Goal: Information Seeking & Learning: Learn about a topic

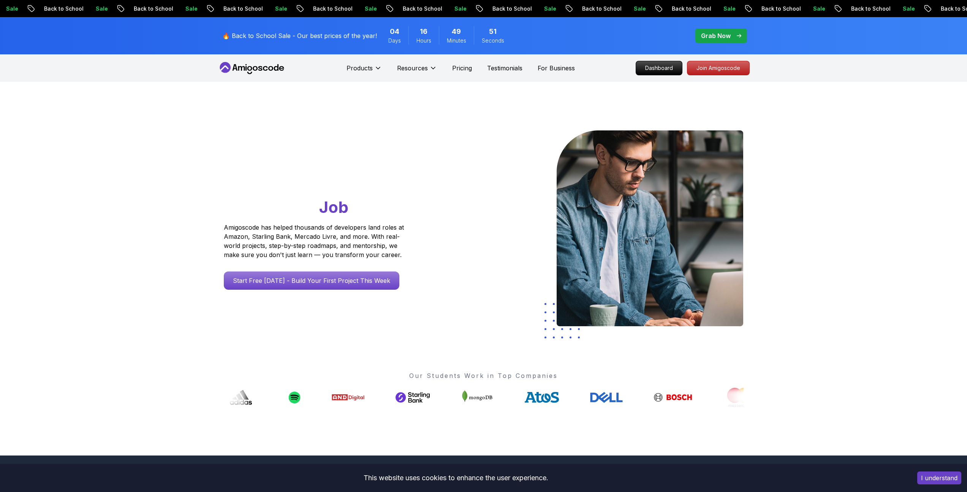
click at [740, 33] on div "Grab Now" at bounding box center [721, 35] width 40 height 9
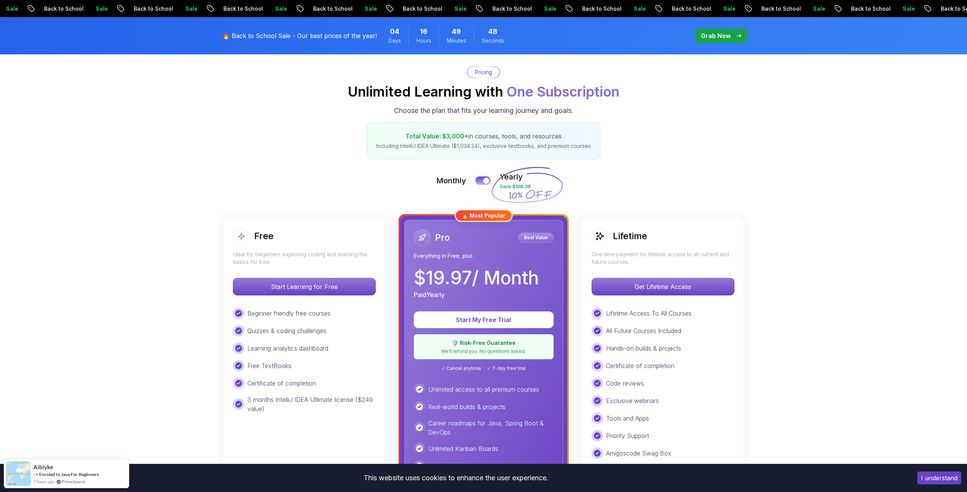
scroll to position [106, 0]
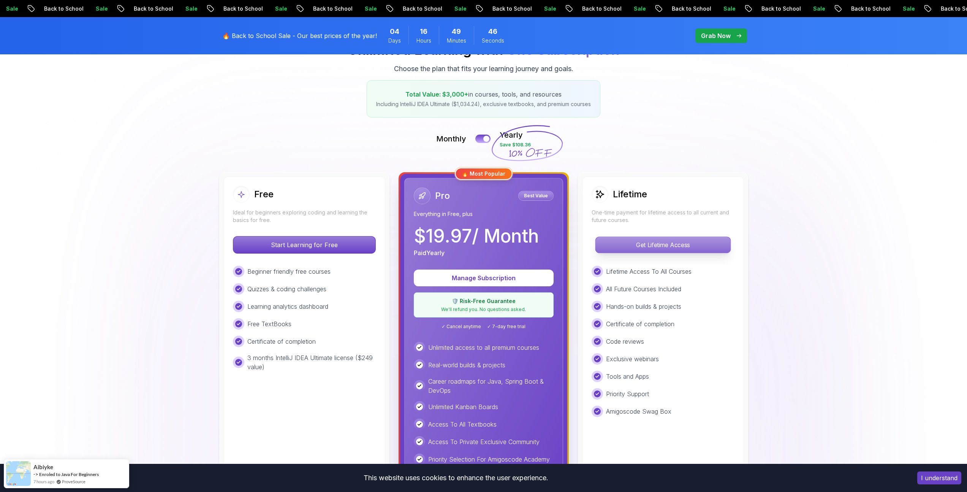
click at [620, 243] on p "Get Lifetime Access" at bounding box center [663, 245] width 135 height 16
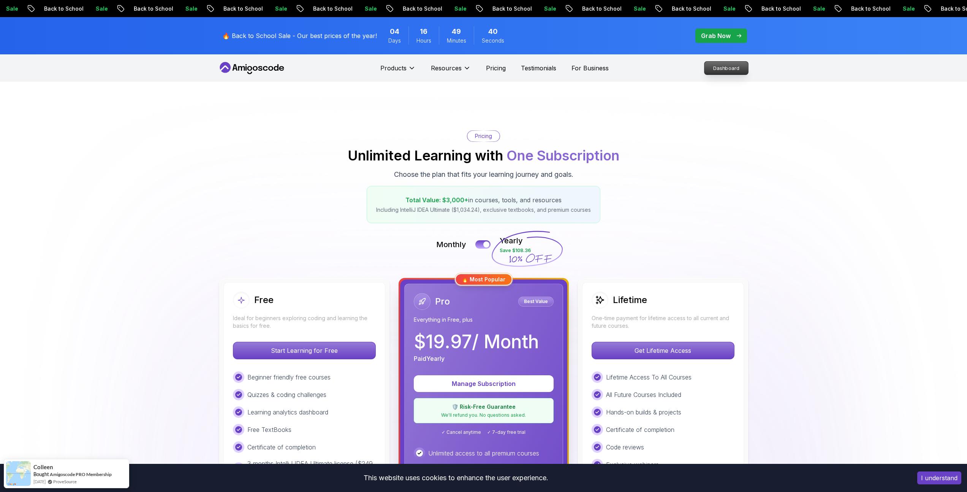
click at [727, 70] on p "Dashboard" at bounding box center [727, 68] width 44 height 13
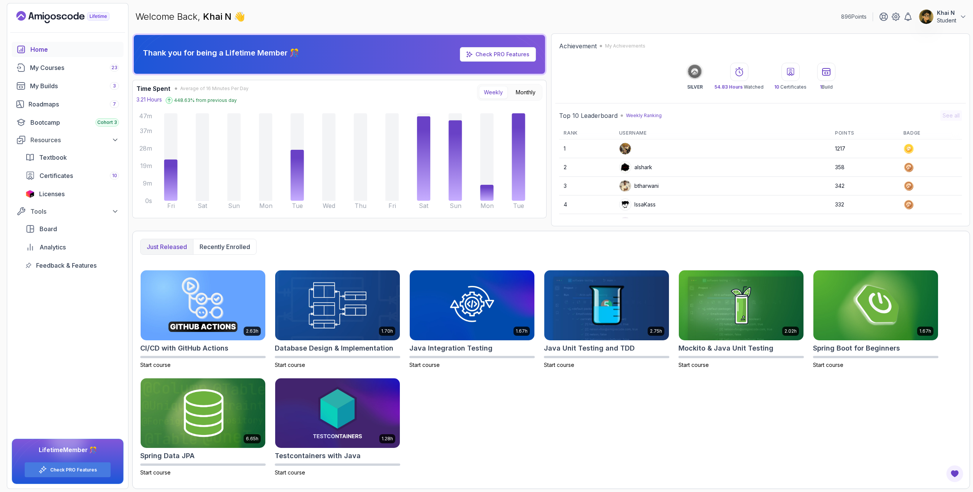
click at [183, 102] on p "448.63 % from previous day" at bounding box center [205, 100] width 63 height 6
click at [219, 105] on div "Time Spent Average of 16 Minutes Per Day 3.21 Hours 448.63 % from previous day …" at bounding box center [339, 149] width 406 height 130
click at [190, 97] on p "448.63 % from previous day" at bounding box center [205, 100] width 63 height 6
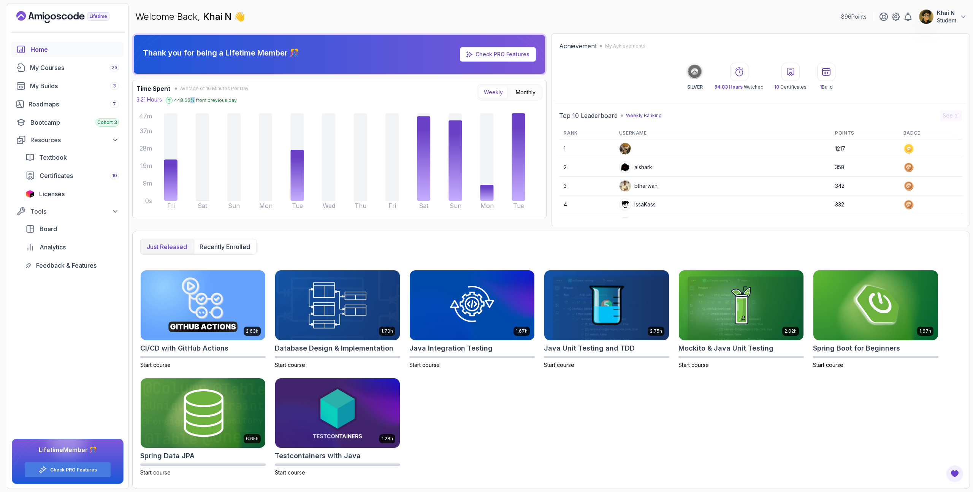
click at [190, 97] on p "448.63 % from previous day" at bounding box center [205, 100] width 63 height 6
click at [74, 106] on div "Roadmaps 7" at bounding box center [74, 104] width 90 height 9
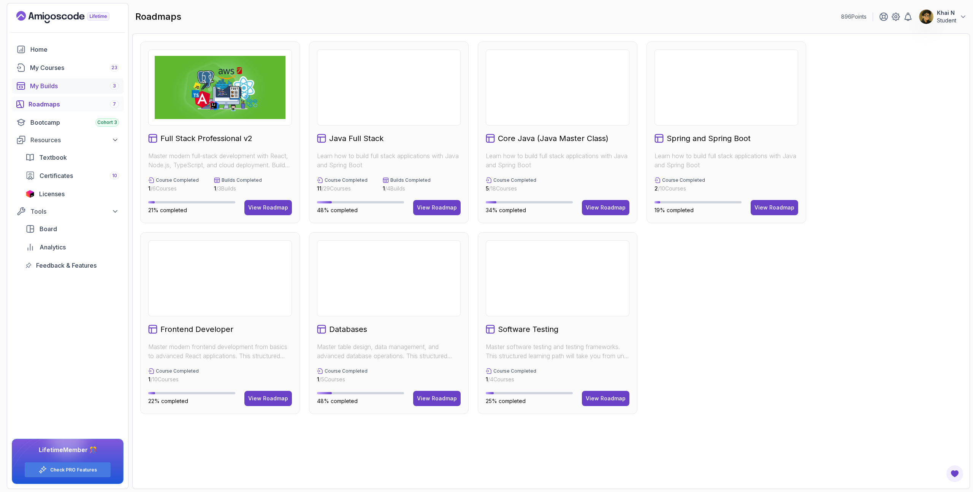
click at [77, 88] on div "My Builds 3" at bounding box center [74, 85] width 89 height 9
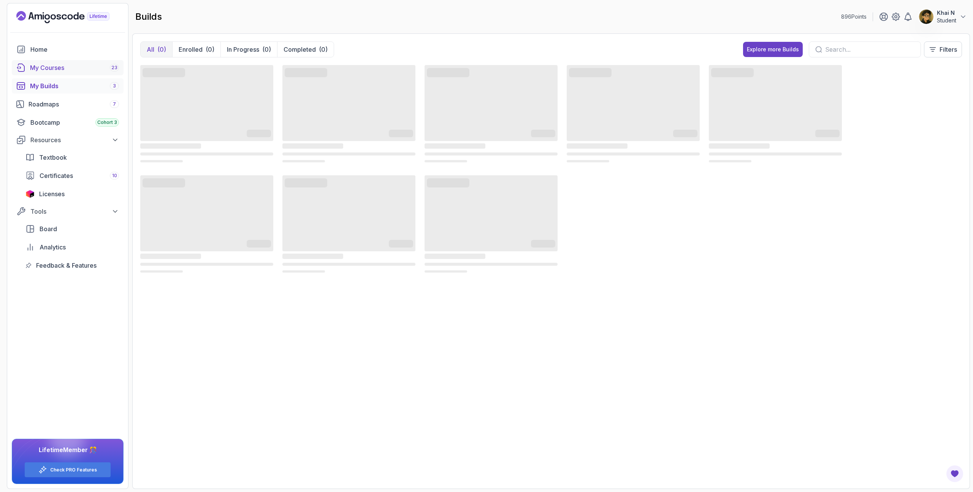
click at [79, 73] on link "My Courses 23" at bounding box center [68, 67] width 112 height 15
click at [95, 105] on div "Roadmaps 7" at bounding box center [74, 104] width 90 height 9
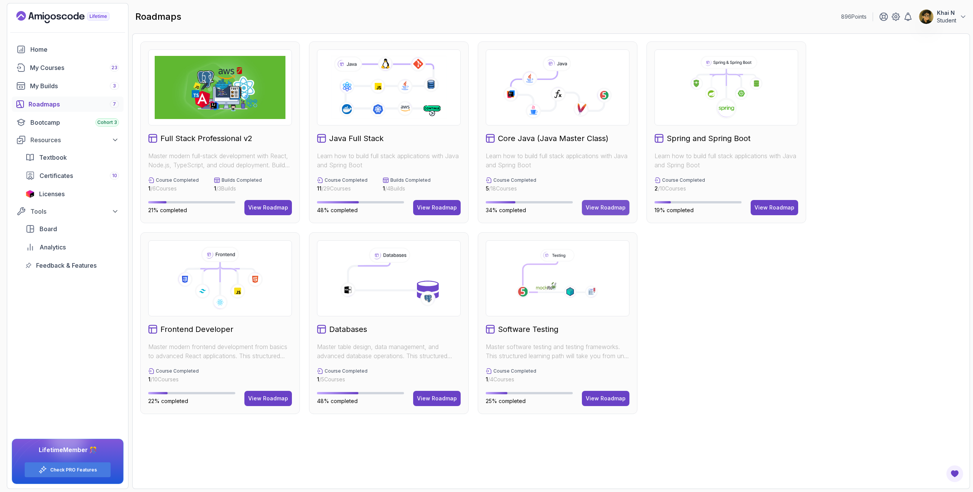
click at [600, 212] on button "View Roadmap" at bounding box center [606, 207] width 48 height 15
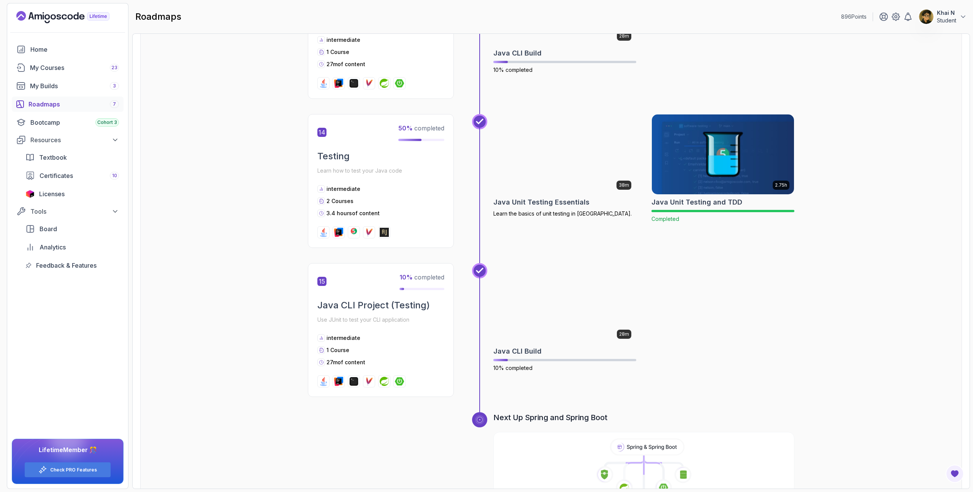
scroll to position [2270, 0]
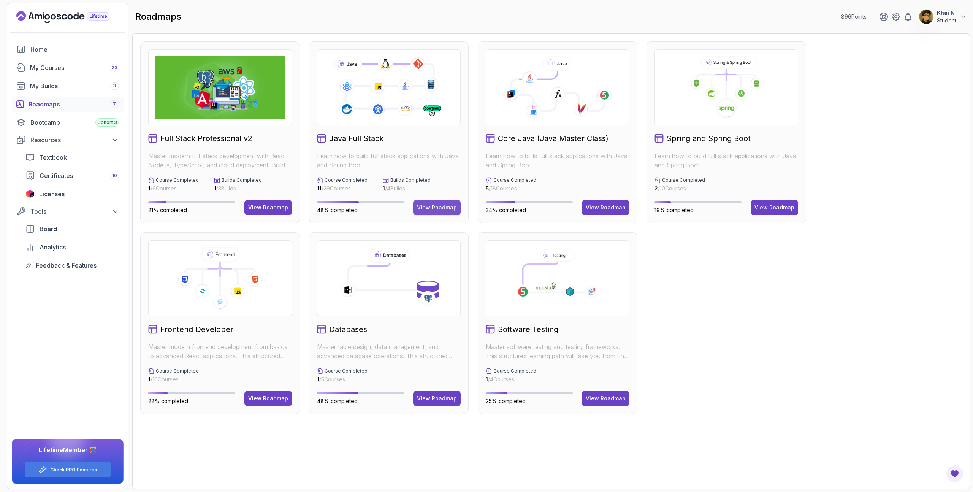
click at [459, 211] on button "View Roadmap" at bounding box center [437, 207] width 48 height 15
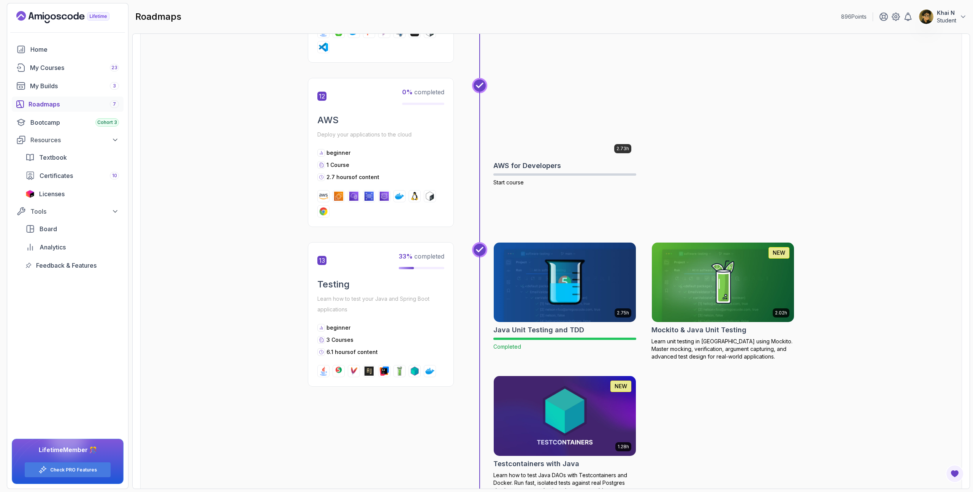
scroll to position [2229, 0]
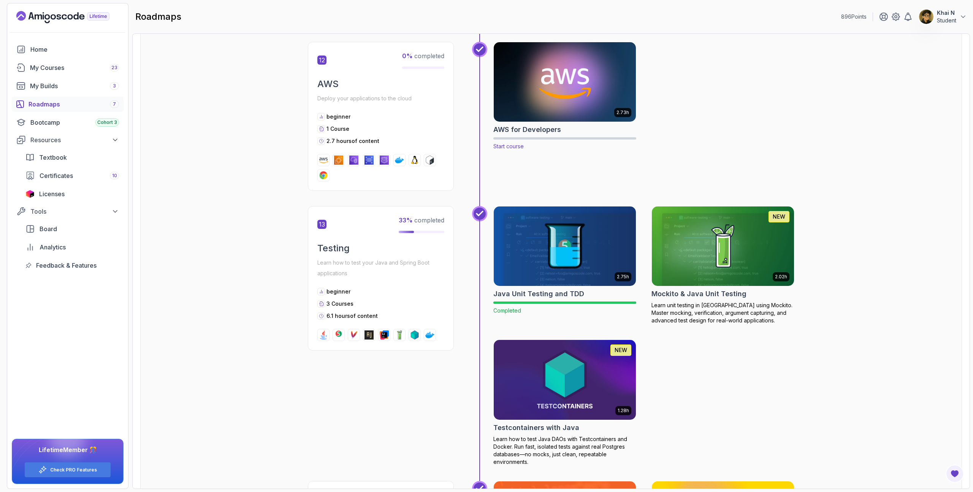
click at [576, 87] on img at bounding box center [564, 82] width 149 height 84
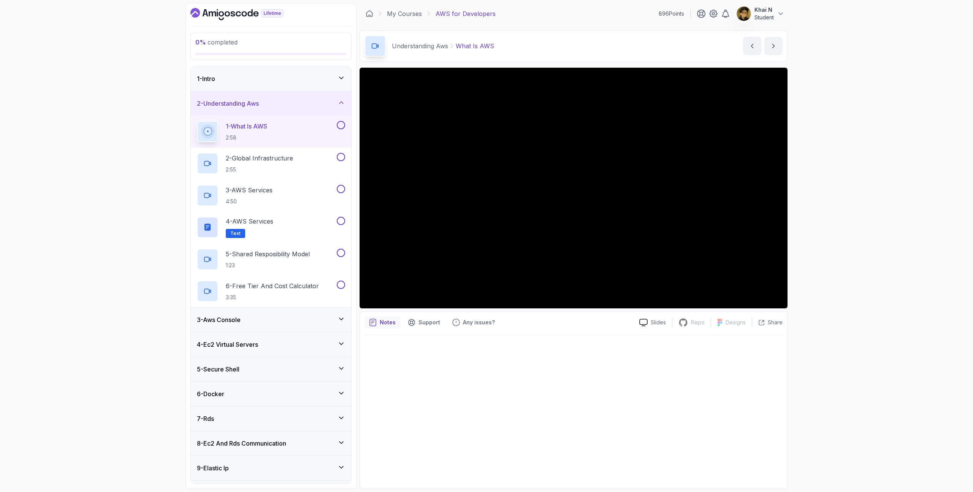
click at [323, 314] on div "3 - Aws Console" at bounding box center [271, 320] width 160 height 24
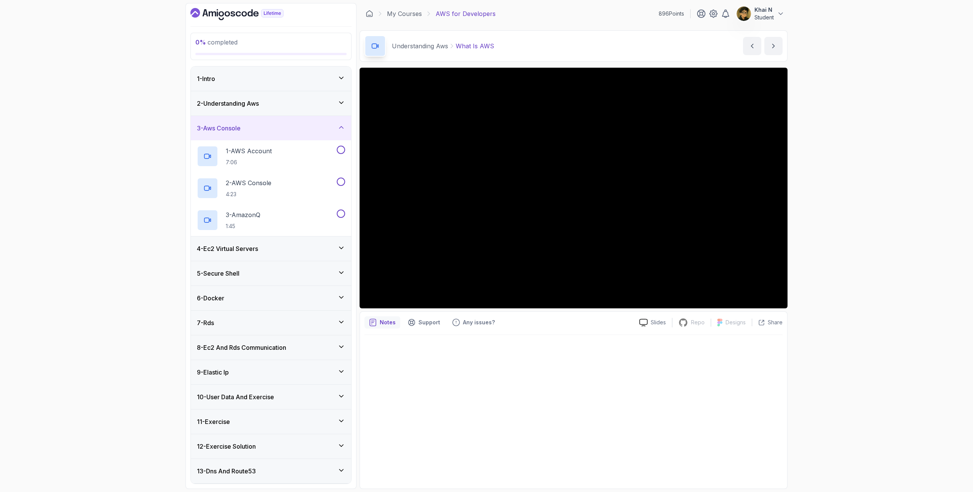
click at [323, 255] on div "4 - Ec2 Virtual Servers" at bounding box center [271, 248] width 160 height 24
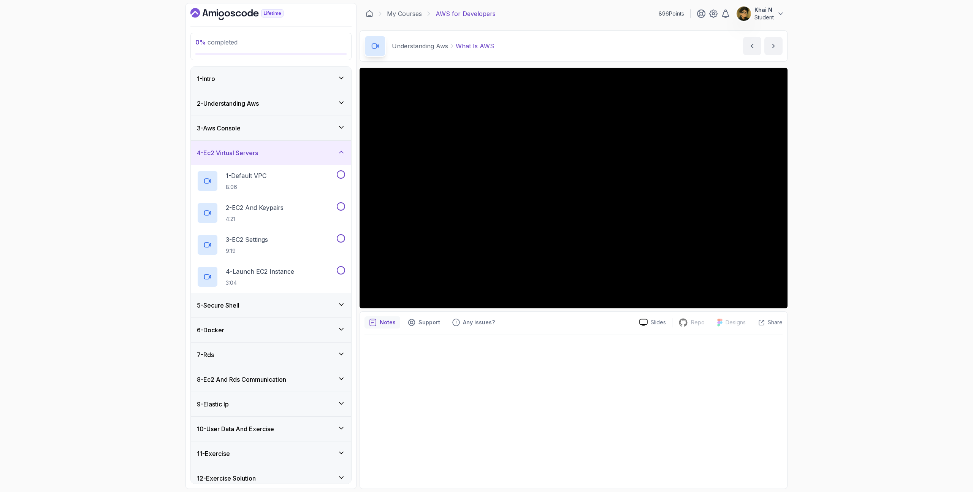
click at [320, 82] on div "1 - Intro" at bounding box center [271, 78] width 148 height 9
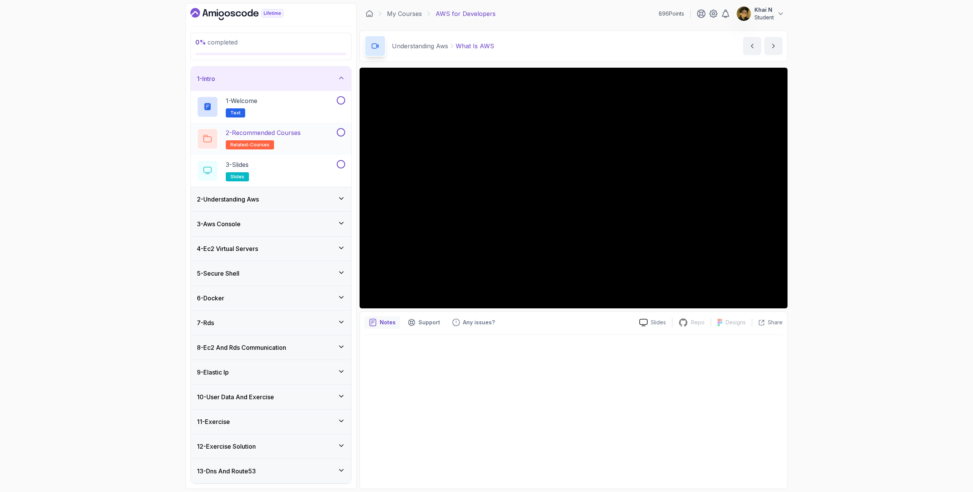
click at [308, 132] on div "2 - Recommended Courses related-courses" at bounding box center [266, 138] width 138 height 21
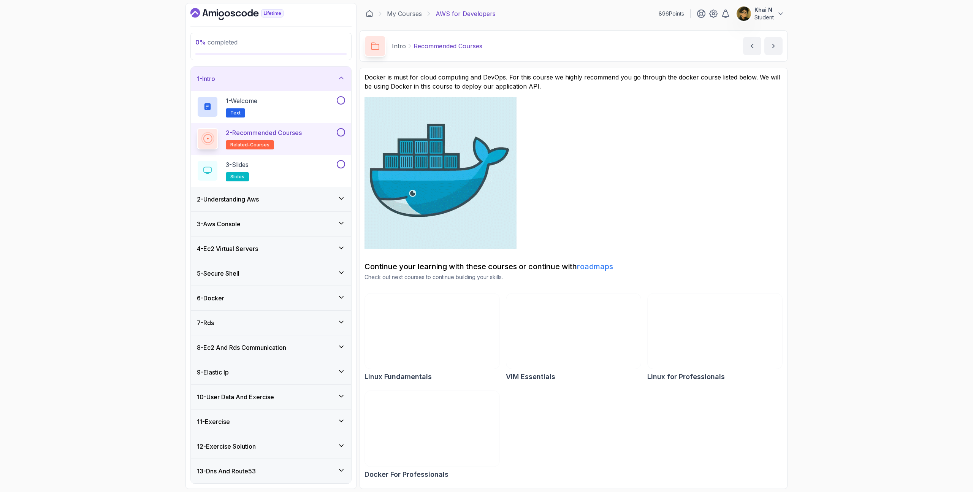
click at [556, 82] on p "Docker is must for cloud computing and DevOps. For this course we highly recomm…" at bounding box center [574, 82] width 418 height 18
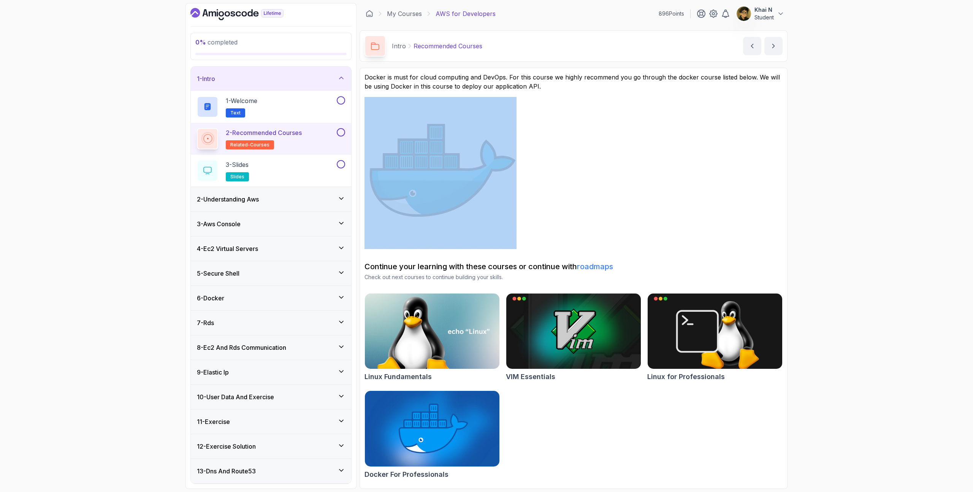
click at [556, 82] on p "Docker is must for cloud computing and DevOps. For this course we highly recomm…" at bounding box center [574, 82] width 418 height 18
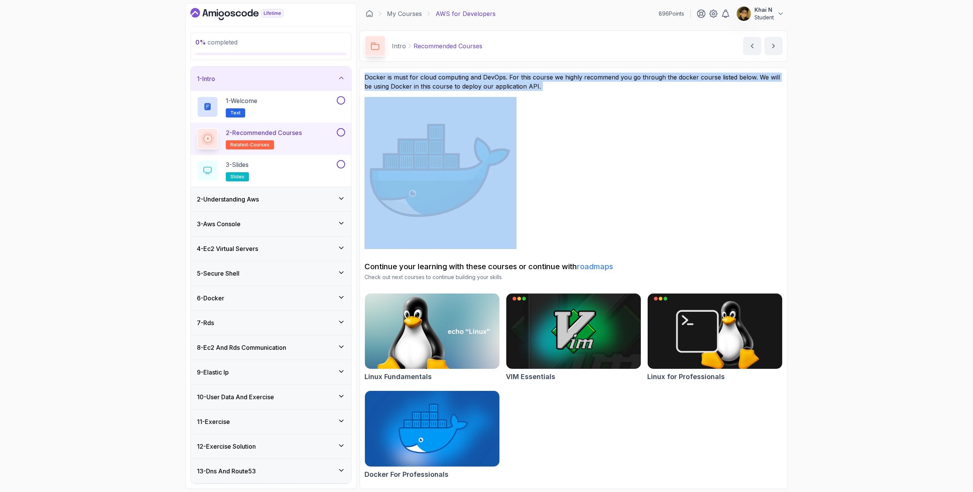
click at [512, 128] on img at bounding box center [441, 173] width 152 height 152
click at [626, 87] on p "Docker is must for cloud computing and DevOps. For this course we highly recomm…" at bounding box center [574, 82] width 418 height 18
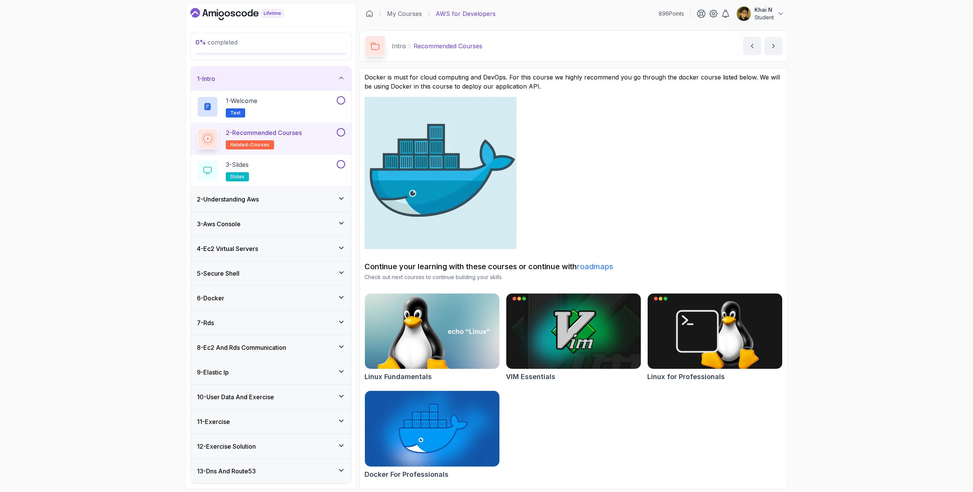
click at [477, 268] on h2 "Continue your learning with these courses or continue with roadmaps" at bounding box center [574, 266] width 418 height 11
click at [487, 274] on p "Check out next courses to continue building your skills." at bounding box center [574, 277] width 418 height 8
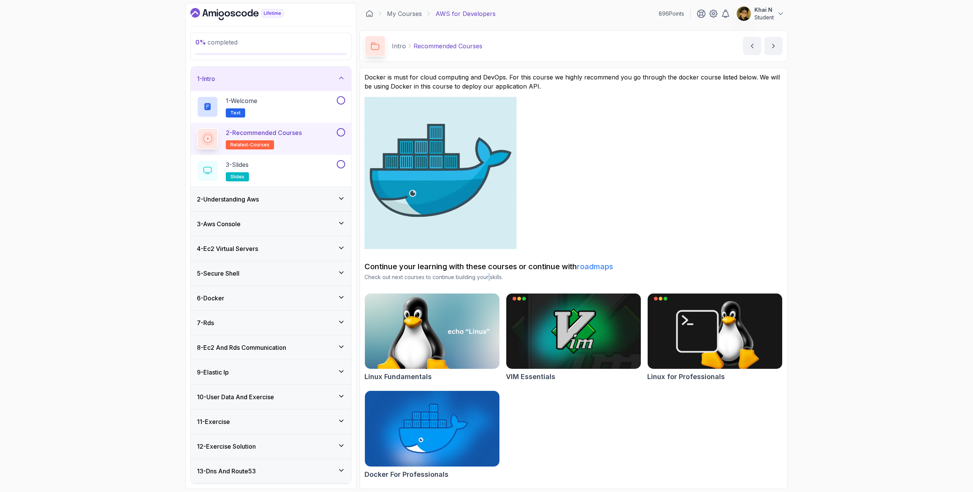
click at [487, 274] on p "Check out next courses to continue building your skills." at bounding box center [574, 277] width 418 height 8
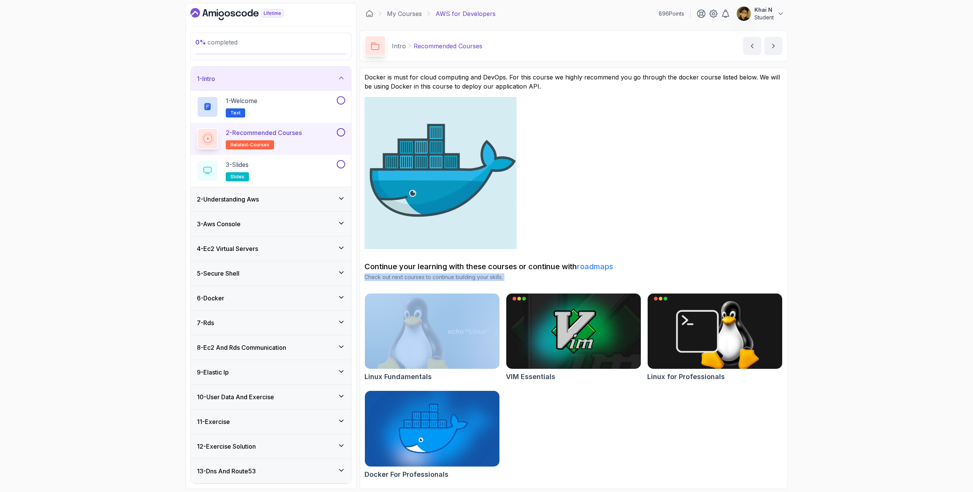
click at [485, 187] on img at bounding box center [441, 173] width 152 height 152
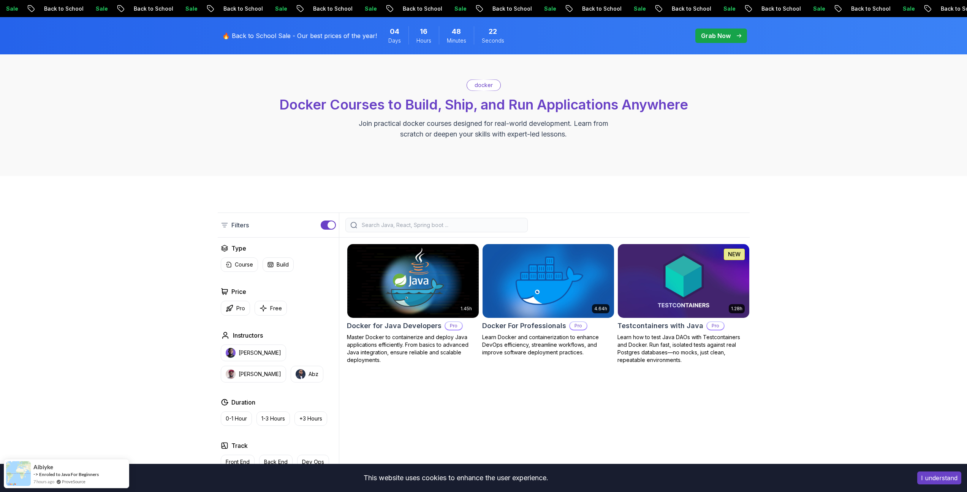
scroll to position [65, 0]
